Goal: Check status: Check status

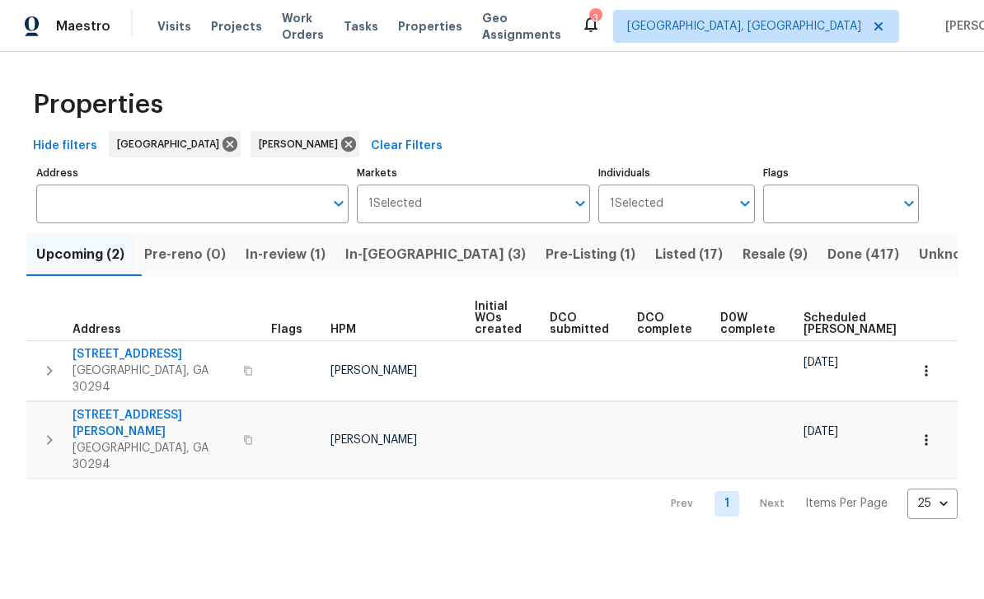
click at [316, 262] on span "In-review (1)" at bounding box center [286, 254] width 80 height 23
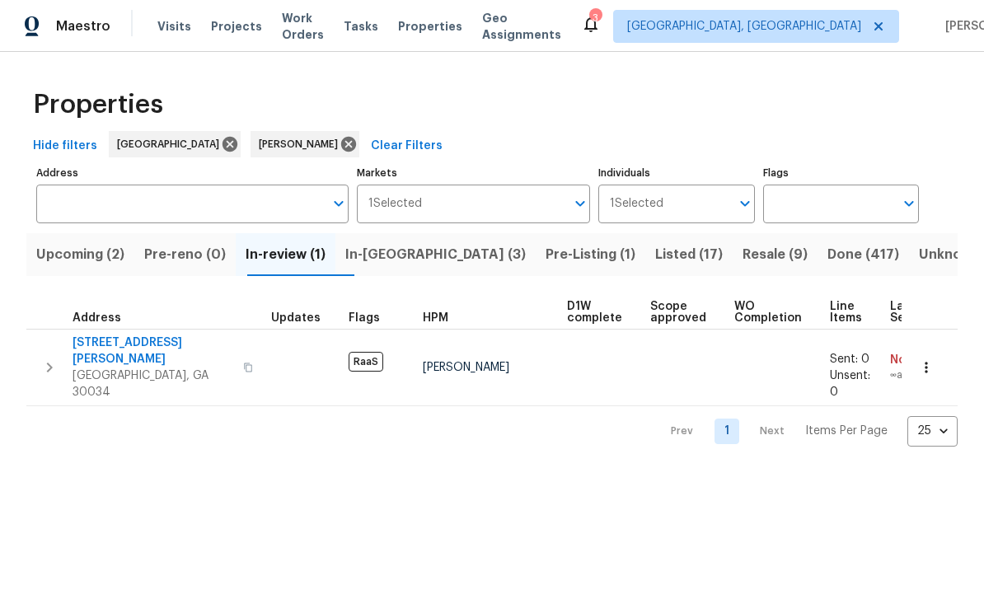
click at [161, 348] on span "[STREET_ADDRESS][PERSON_NAME]" at bounding box center [153, 351] width 161 height 33
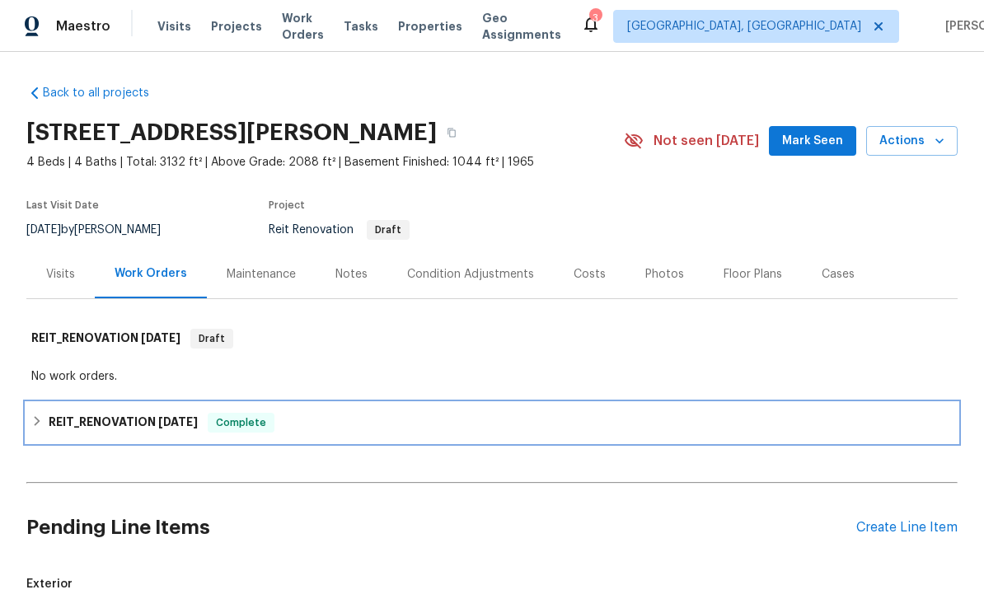
click at [176, 424] on span "9/9/25" at bounding box center [178, 422] width 40 height 12
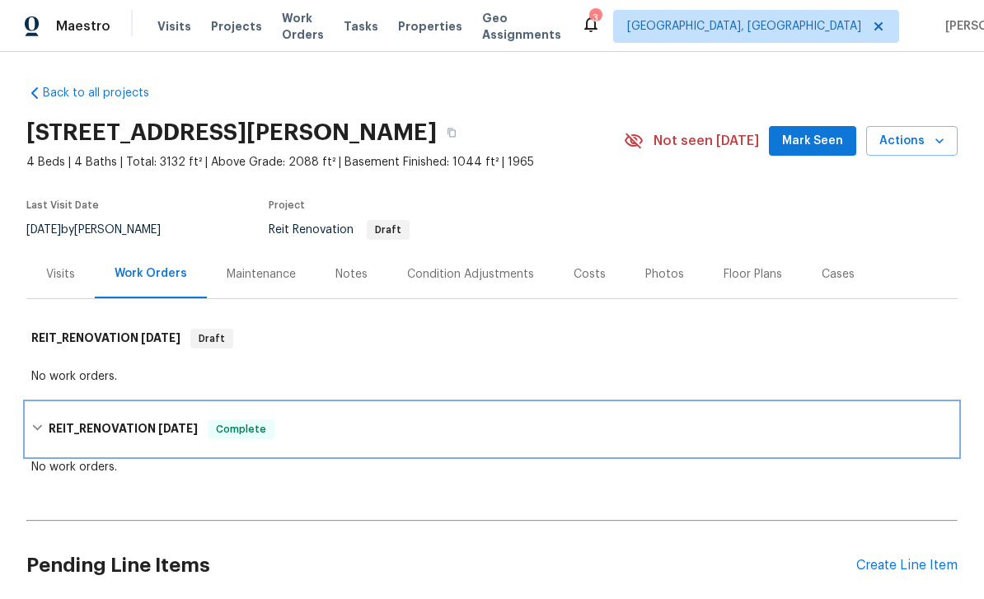
click at [170, 431] on span "9/9/25" at bounding box center [178, 429] width 40 height 12
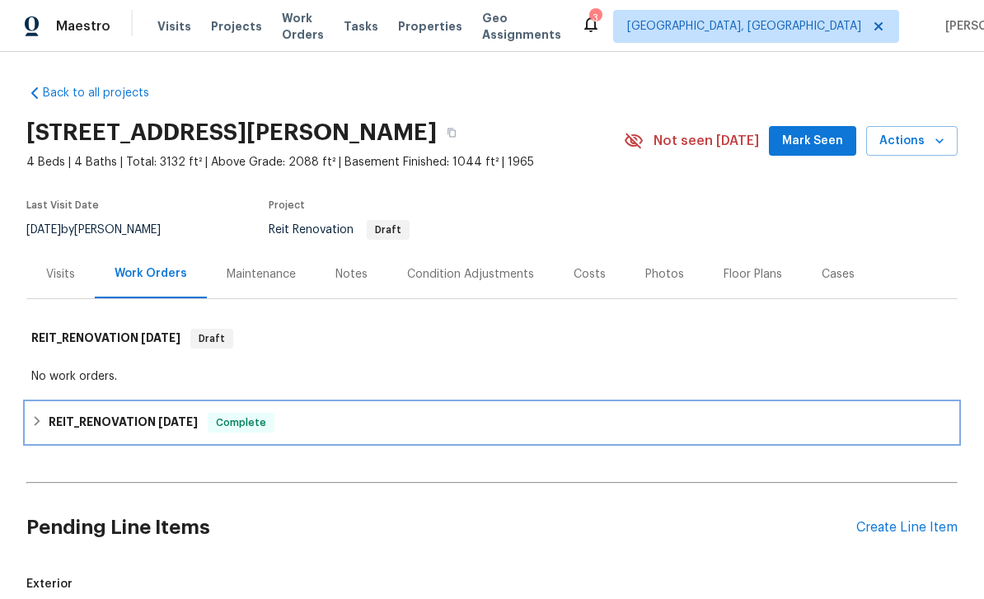
click at [165, 419] on span "9/9/25" at bounding box center [178, 422] width 40 height 12
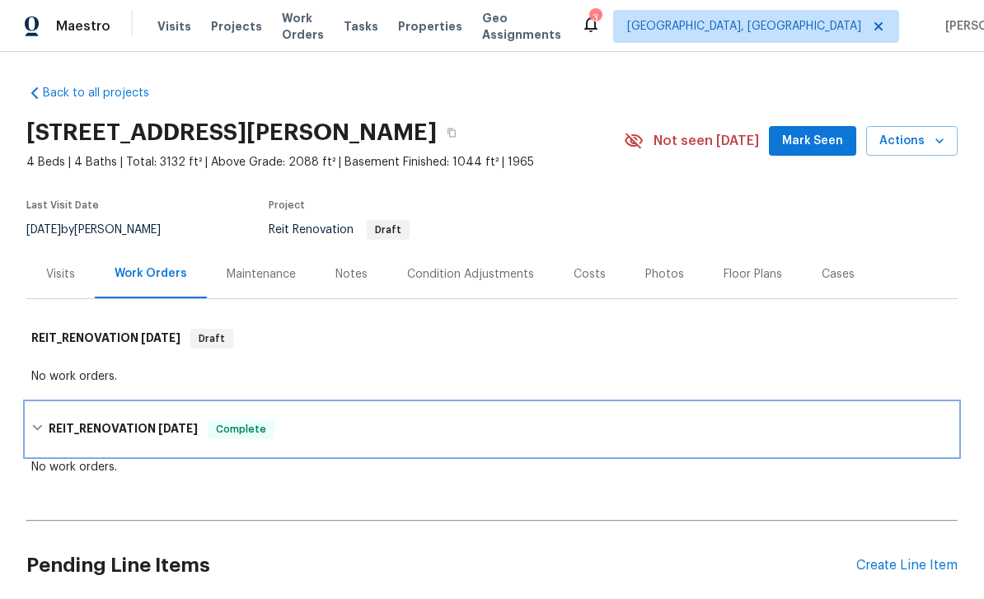
click at [176, 431] on span "9/9/25" at bounding box center [178, 429] width 40 height 12
